Goal: Task Accomplishment & Management: Use online tool/utility

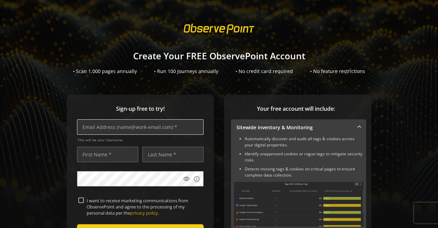
click at [147, 125] on input "text" at bounding box center [140, 126] width 127 height 15
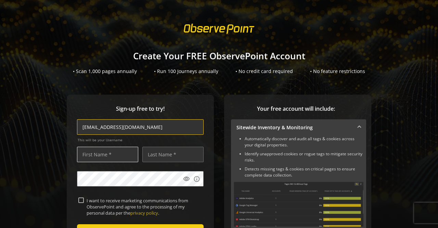
type input "[EMAIL_ADDRESS][DOMAIN_NAME]"
click at [106, 157] on input "text" at bounding box center [107, 154] width 61 height 15
type input "Celina"
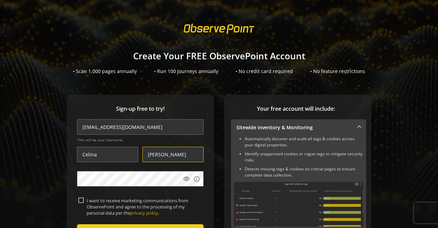
type input "[PERSON_NAME]"
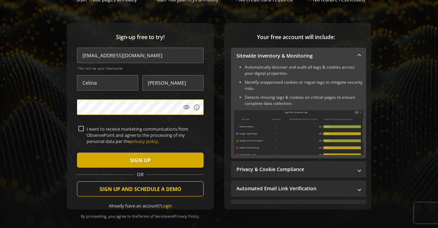
scroll to position [72, 0]
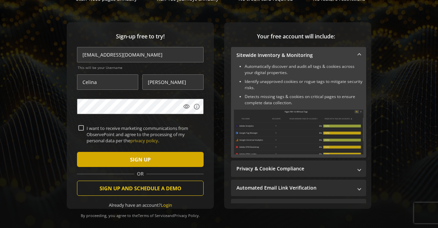
click at [102, 153] on span "submit" at bounding box center [140, 159] width 127 height 16
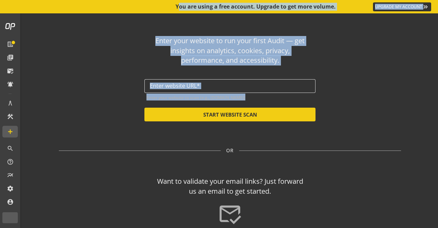
drag, startPoint x: 102, startPoint y: 153, endPoint x: 211, endPoint y: 90, distance: 125.8
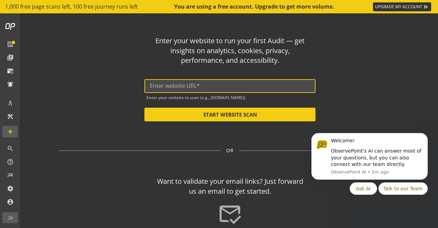
click at [186, 88] on input "text" at bounding box center [230, 85] width 160 height 7
paste input "[URL][DOMAIN_NAME]"
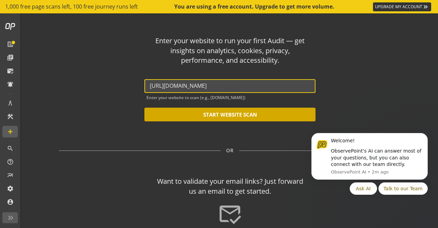
type input "[URL][DOMAIN_NAME]"
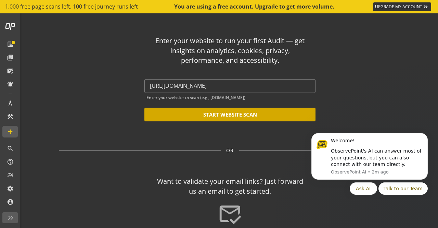
click at [246, 115] on button "START WEBSITE SCAN" at bounding box center [229, 114] width 171 height 14
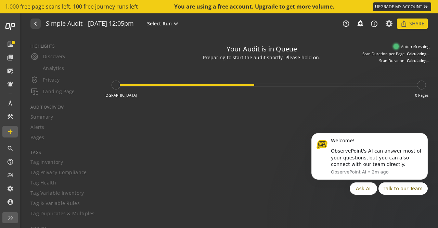
type textarea "Notes can include: -a description of what this audit is validating -changes in …"
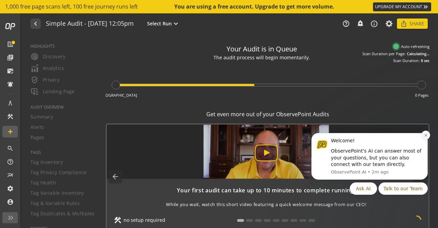
click at [427, 135] on icon "Dismiss notification" at bounding box center [426, 135] width 4 height 4
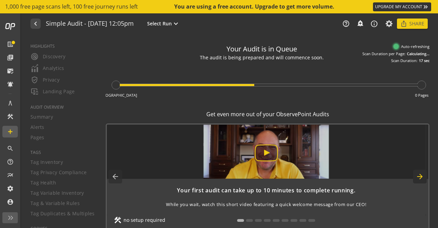
click at [420, 175] on mat-icon "arrow_forward" at bounding box center [420, 176] width 14 height 14
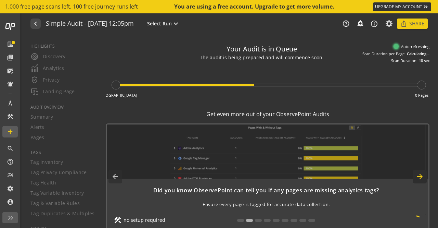
click at [420, 175] on mat-icon "arrow_forward" at bounding box center [420, 176] width 14 height 14
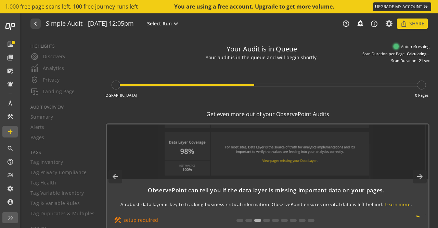
click at [417, 50] on div "Auto-refreshing Scan Duration per Page: Calculating... Scan Duration: 21 sec" at bounding box center [395, 54] width 68 height 20
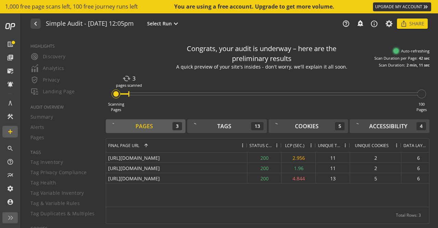
drag, startPoint x: 189, startPoint y: 146, endPoint x: 246, endPoint y: 149, distance: 57.6
click at [246, 149] on div at bounding box center [247, 145] width 3 height 14
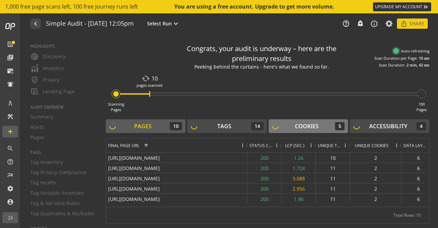
click at [309, 131] on button "Cookies 5" at bounding box center [309, 126] width 80 height 14
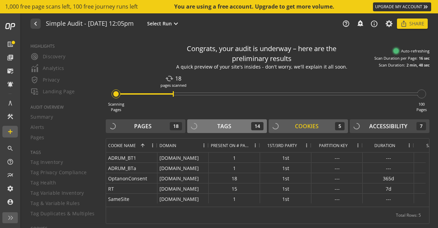
click at [223, 121] on button "Tags 14" at bounding box center [227, 126] width 80 height 14
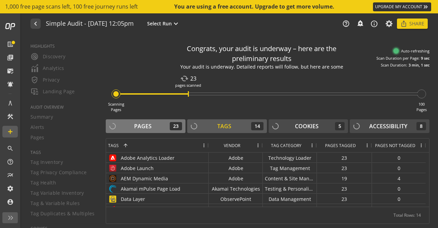
click at [155, 124] on div "Pages 23" at bounding box center [145, 126] width 73 height 8
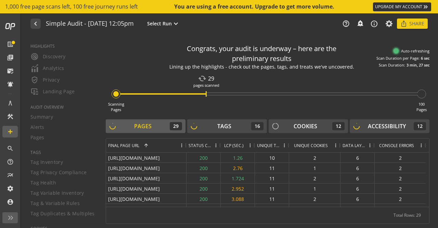
click at [412, 142] on span "Console Errors" at bounding box center [396, 145] width 35 height 6
click at [412, 142] on span at bounding box center [413, 144] width 5 height 5
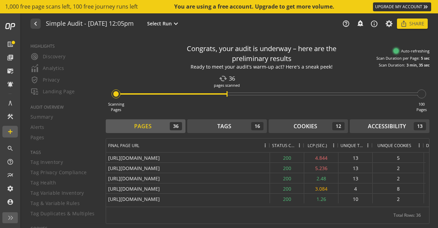
drag, startPoint x: 185, startPoint y: 144, endPoint x: 269, endPoint y: 149, distance: 83.7
click at [269, 149] on div at bounding box center [269, 145] width 3 height 14
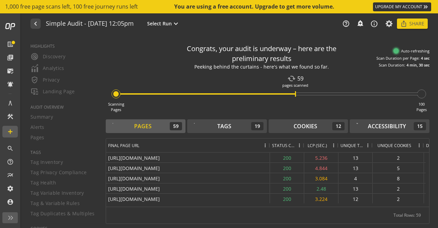
click at [155, 45] on div "Congrats, your audit is underway – here are the preliminary results Peeking beh…" at bounding box center [268, 56] width 324 height 32
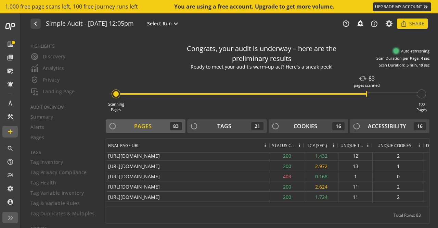
scroll to position [91, 0]
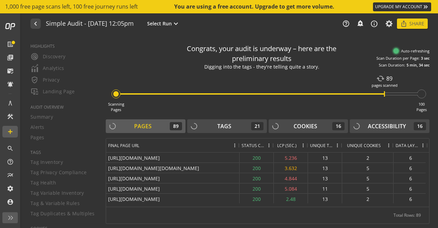
drag, startPoint x: 268, startPoint y: 143, endPoint x: 238, endPoint y: 169, distance: 40.3
click at [238, 169] on div "Final Page URL Status Code LCP (SEC.) 1" at bounding box center [267, 172] width 323 height 68
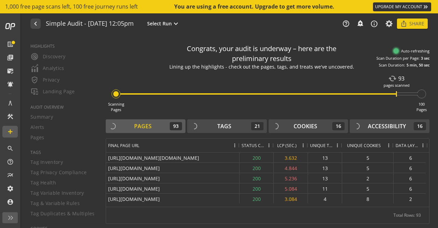
click at [268, 142] on span at bounding box center [268, 144] width 5 height 5
click at [254, 103] on div "Scanning Pages cached 93 pages scanned 100 Pages" at bounding box center [268, 92] width 324 height 40
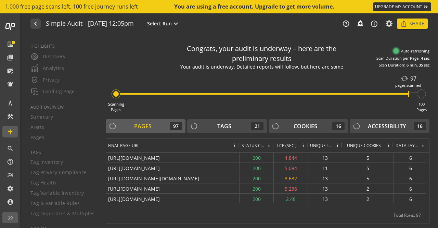
click at [285, 64] on div "Your audit is underway. Detailed reports will follow, but here are some prelimi…" at bounding box center [261, 66] width 185 height 7
click at [288, 71] on rotating-text "Scanning your website's pantry - found some cookies! Digging into the tags - th…" at bounding box center [261, 67] width 135 height 9
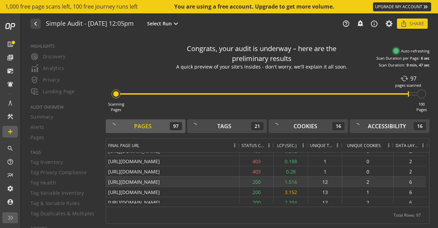
scroll to position [174, 0]
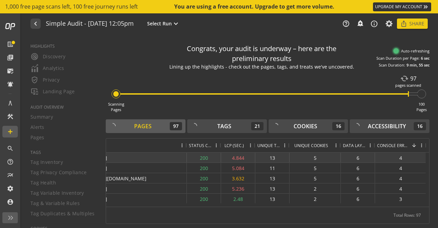
click at [402, 156] on div "4" at bounding box center [400, 157] width 51 height 10
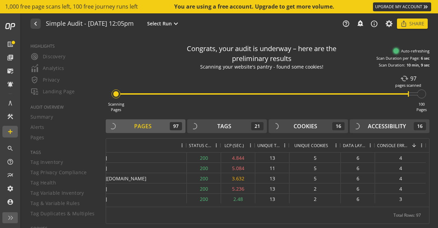
click at [189, 80] on div "Scanning Pages cached 97 pages scanned 100 Pages" at bounding box center [268, 92] width 324 height 40
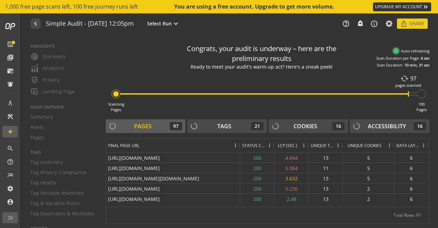
drag, startPoint x: 238, startPoint y: 144, endPoint x: 239, endPoint y: 158, distance: 13.4
click at [239, 158] on div "Final Page URL Status Code LCP (SEC.) 1" at bounding box center [267, 172] width 323 height 68
click at [244, 66] on div "Scanning your website's pantry - found some cookies! Digging into the tags - th…" at bounding box center [261, 74] width 135 height 22
